Goal: Register for event/course

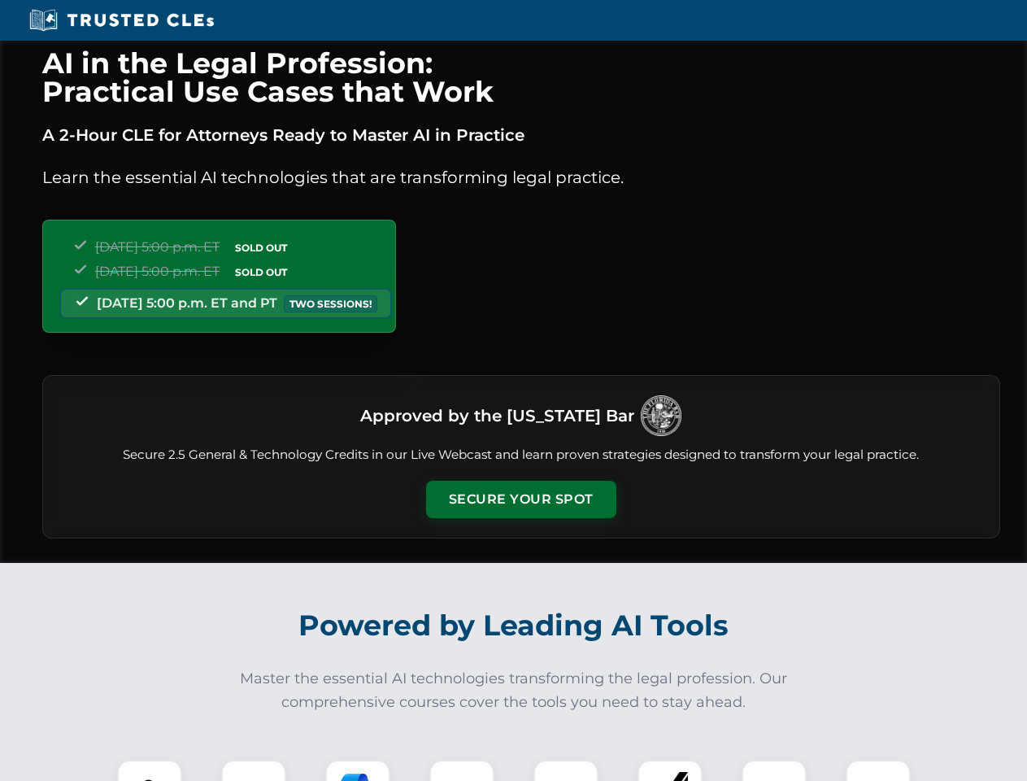
click at [521, 499] on button "Secure Your Spot" at bounding box center [521, 499] width 190 height 37
click at [150, 770] on img at bounding box center [149, 792] width 47 height 47
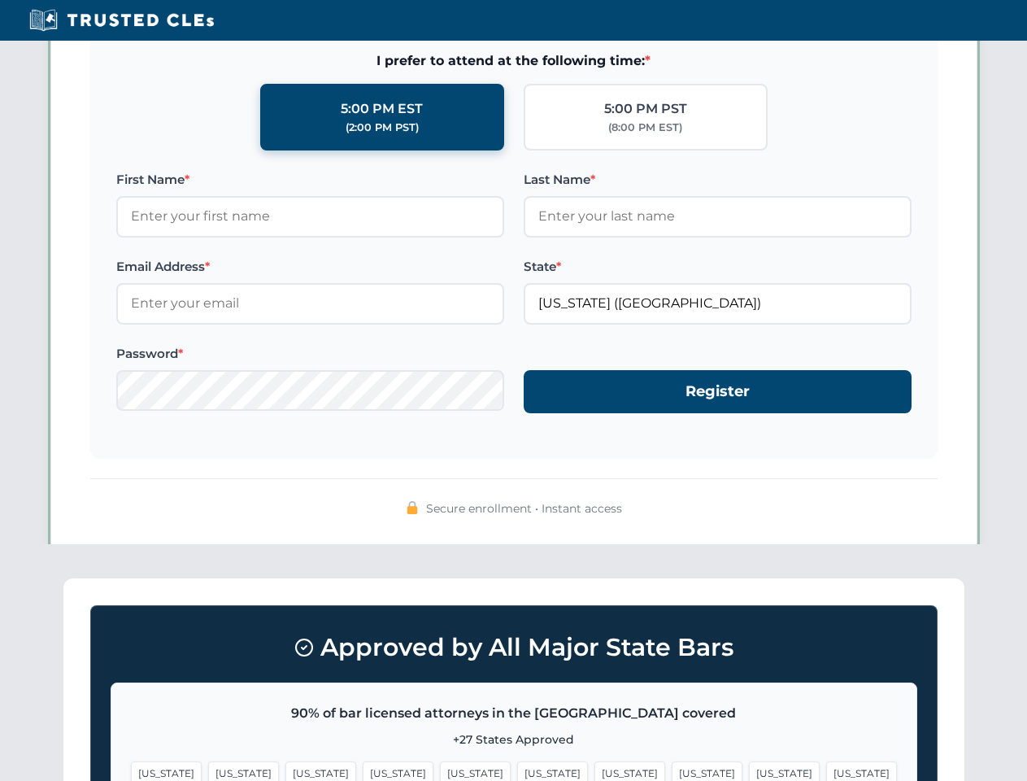
click at [595, 770] on span "[US_STATE]" at bounding box center [630, 773] width 71 height 24
click at [749, 770] on span "[US_STATE]" at bounding box center [784, 773] width 71 height 24
